Goal: Information Seeking & Learning: Stay updated

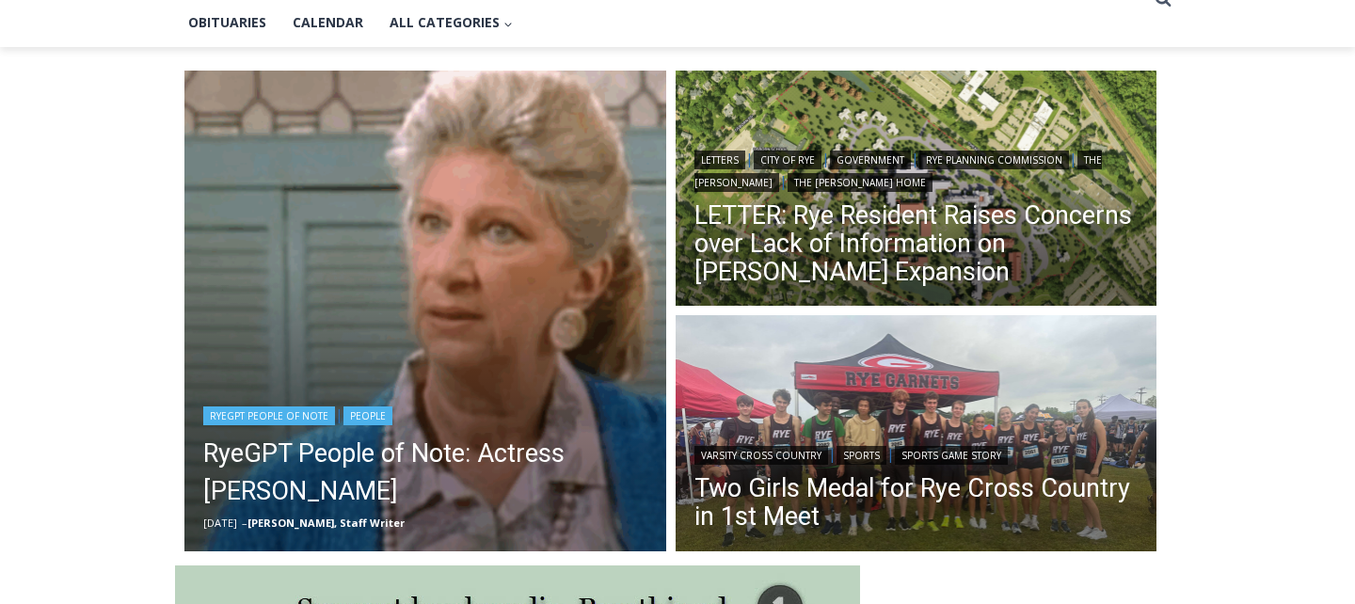
scroll to position [458, 0]
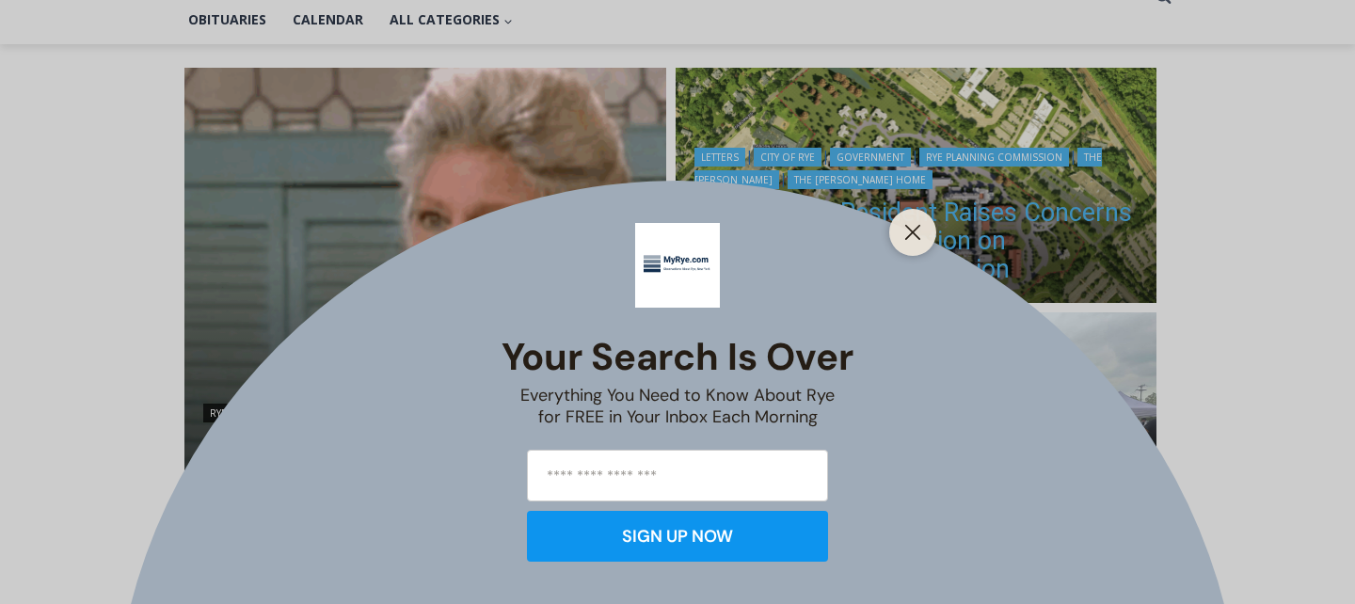
click at [831, 237] on div "Your Search is Over Everything You Need to Know About Rye for FREE in Your Inbo…" at bounding box center [677, 302] width 1355 height 604
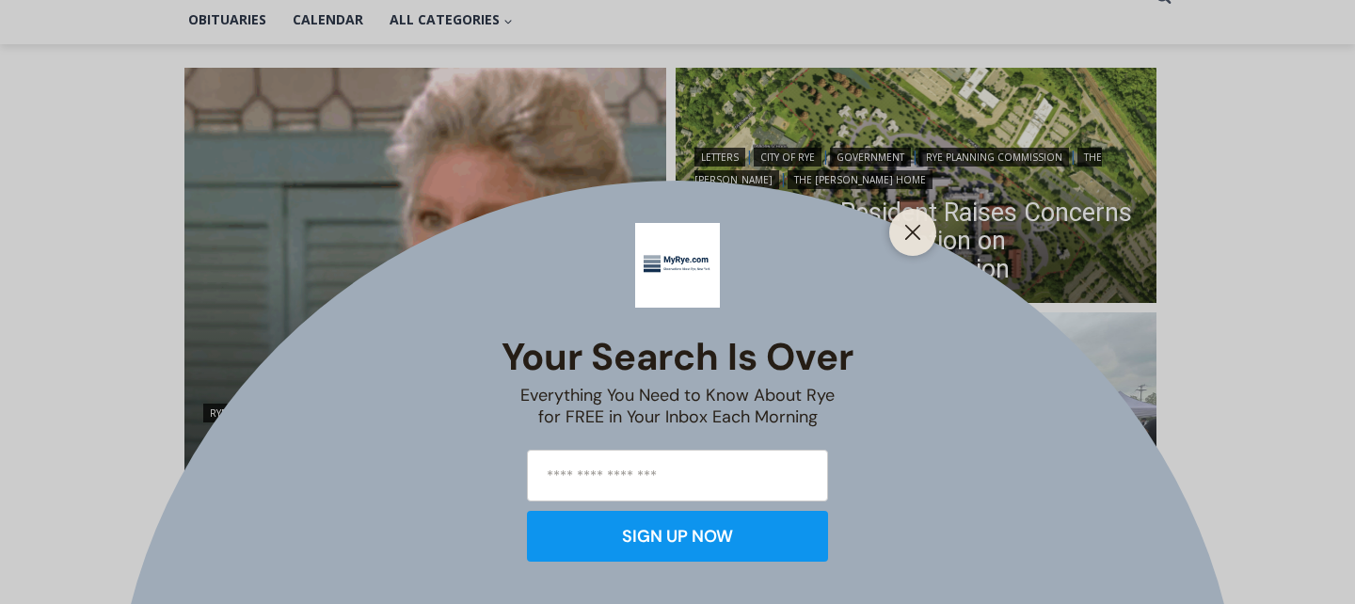
scroll to position [461, 0]
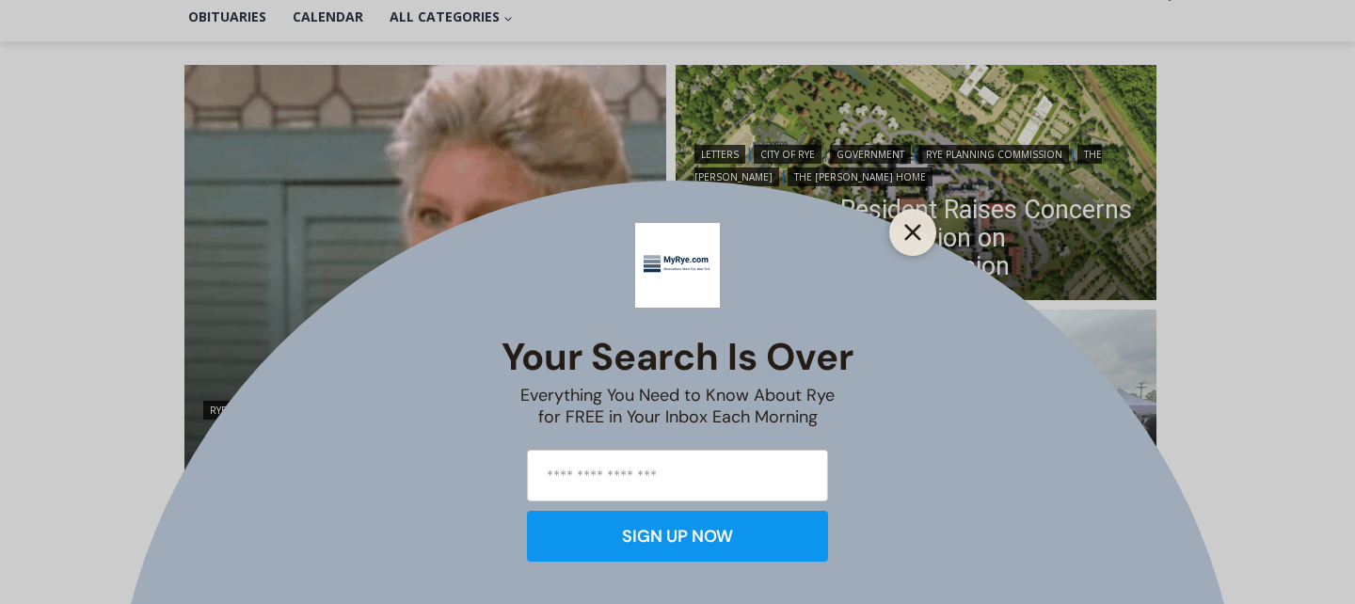
click at [914, 231] on line "Close" at bounding box center [912, 232] width 13 height 13
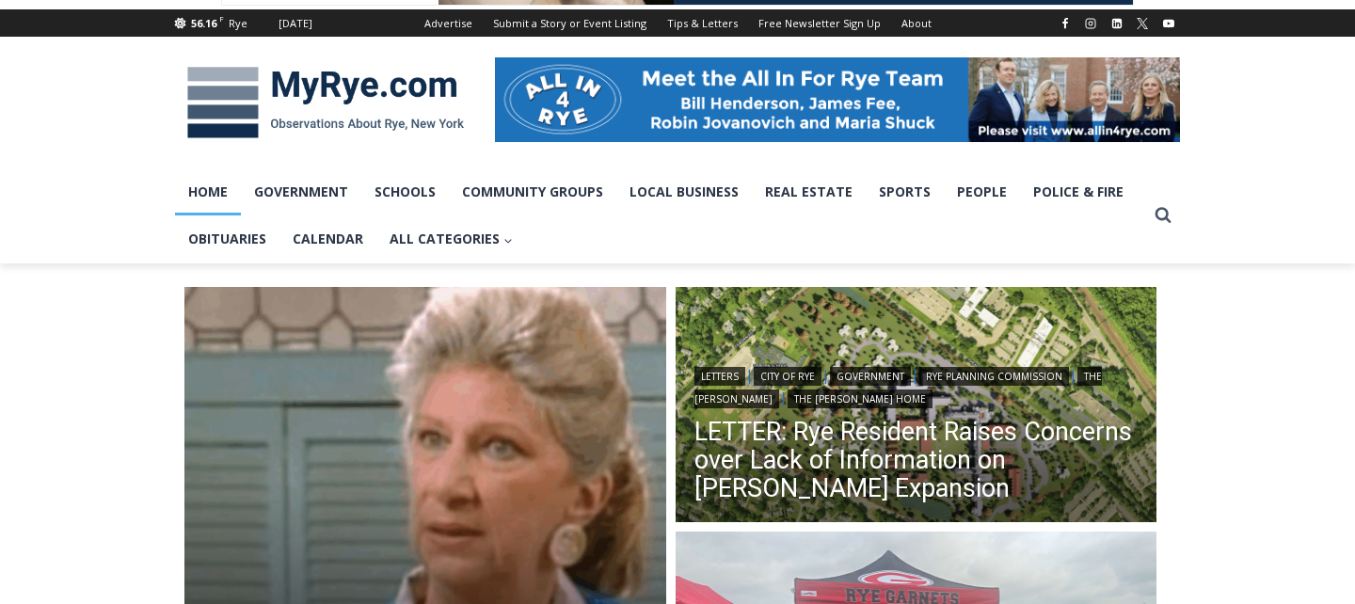
scroll to position [259, 0]
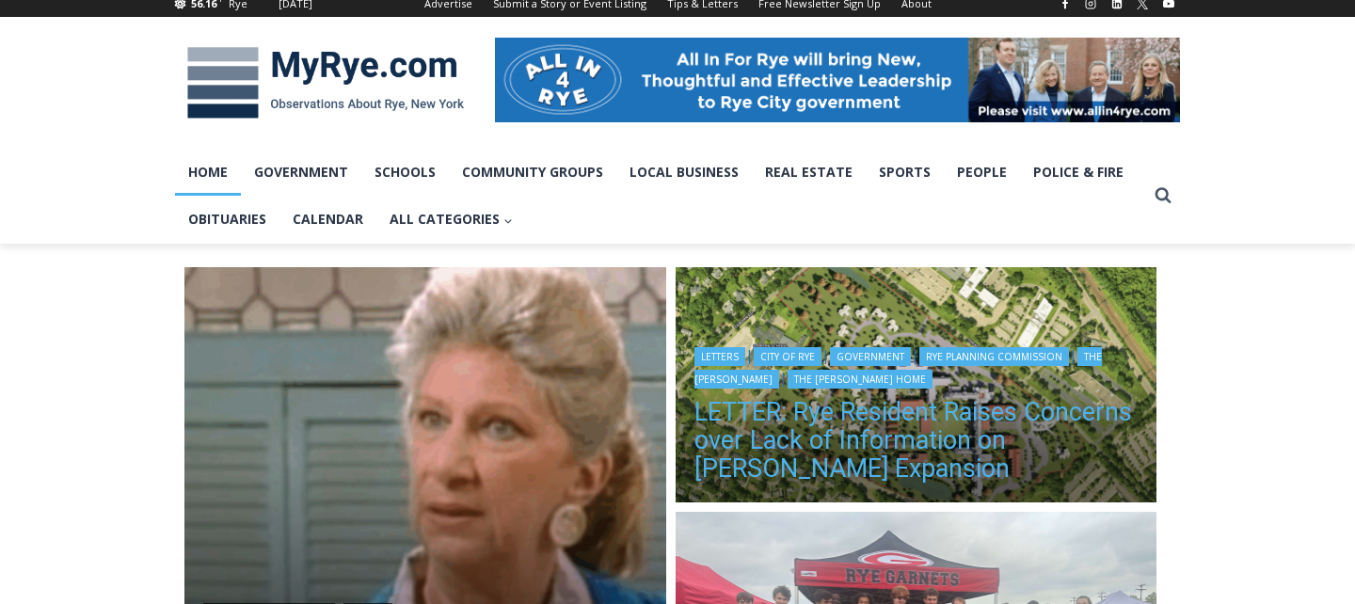
click at [881, 418] on link "LETTER: Rye Resident Raises Concerns over Lack of Information on Osborn Expansi…" at bounding box center [917, 440] width 444 height 85
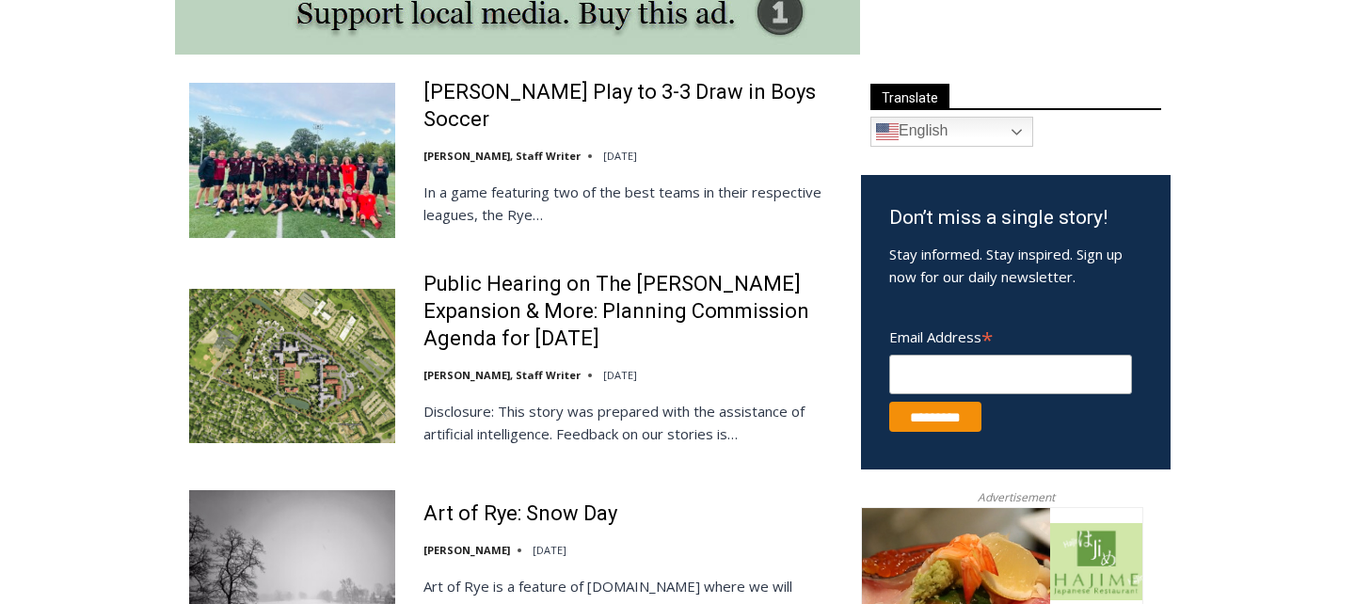
scroll to position [1053, 0]
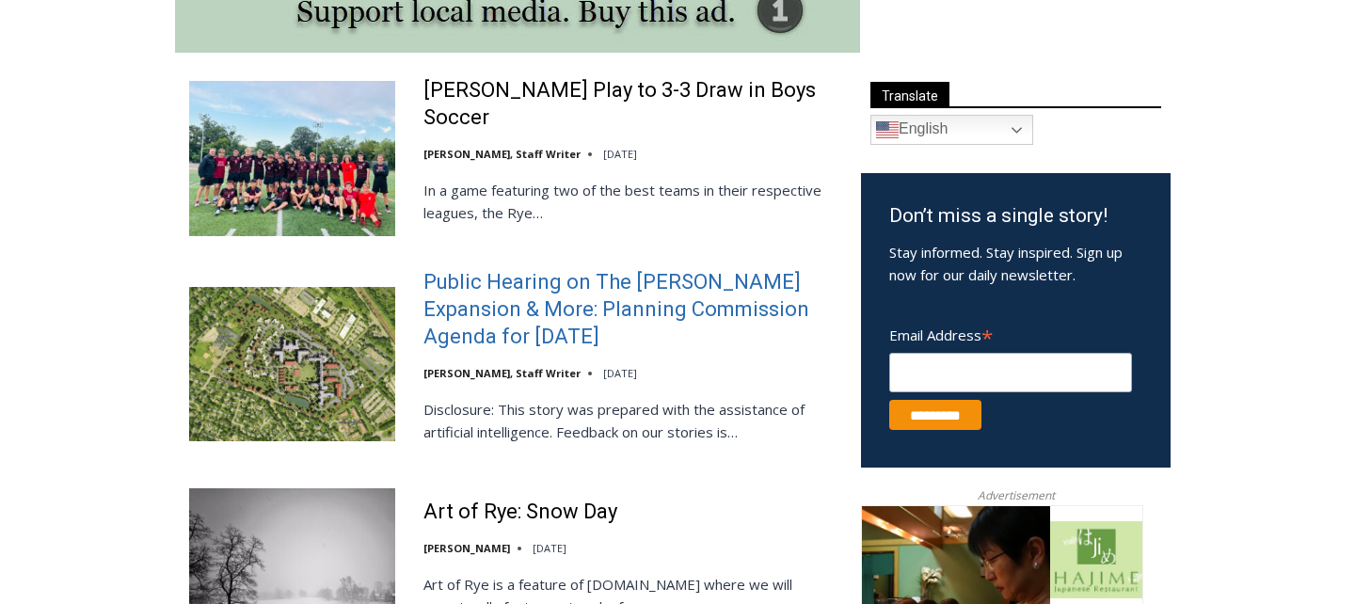
click at [594, 312] on link "Public Hearing on The Osborn Expansion & More: Planning Commission Agenda for T…" at bounding box center [629, 309] width 413 height 81
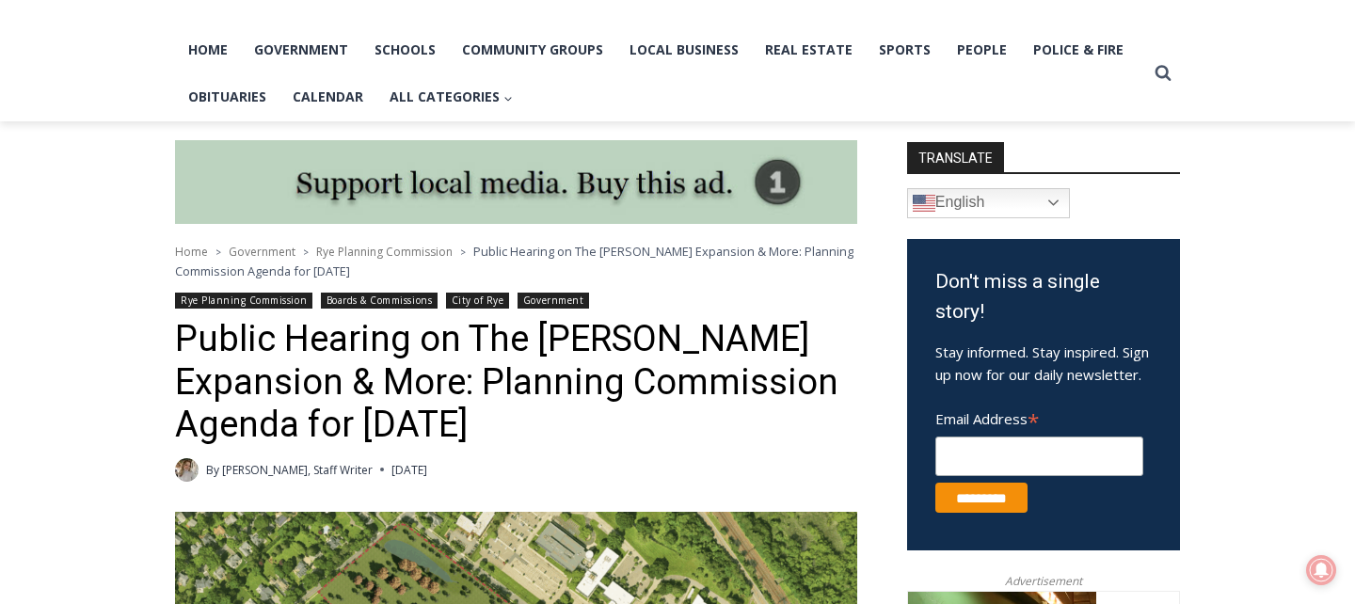
scroll to position [365, 0]
